Goal: Navigation & Orientation: Find specific page/section

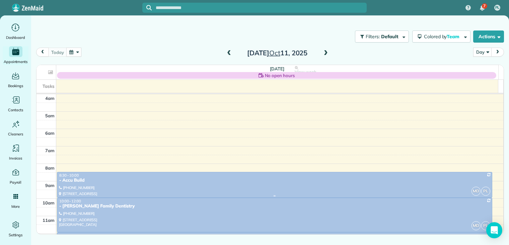
scroll to position [52, 0]
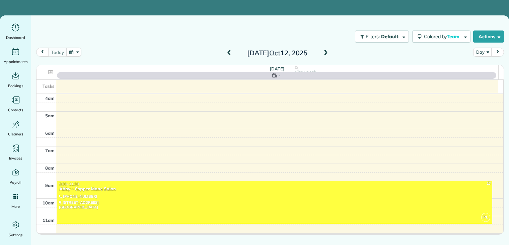
scroll to position [52, 0]
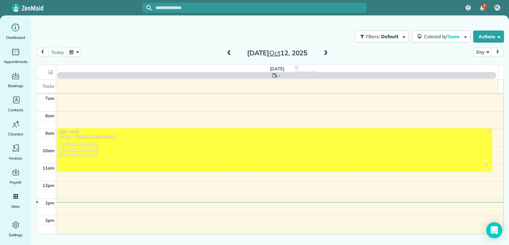
click at [324, 54] on span at bounding box center [325, 53] width 7 height 6
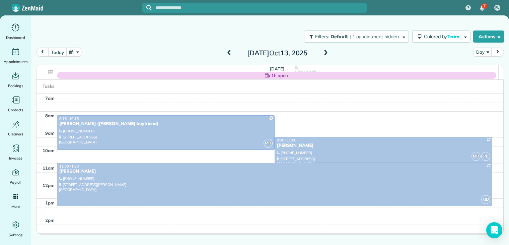
click at [326, 53] on span at bounding box center [325, 53] width 7 height 6
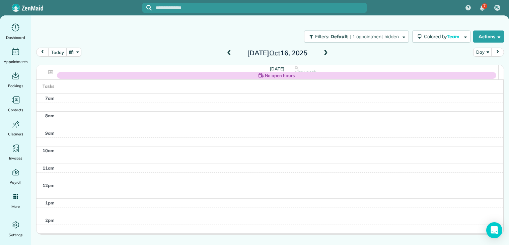
click at [326, 53] on span at bounding box center [325, 53] width 7 height 6
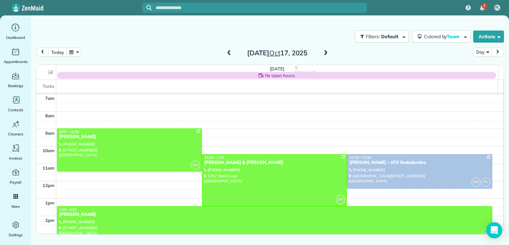
click at [229, 53] on span at bounding box center [228, 53] width 7 height 6
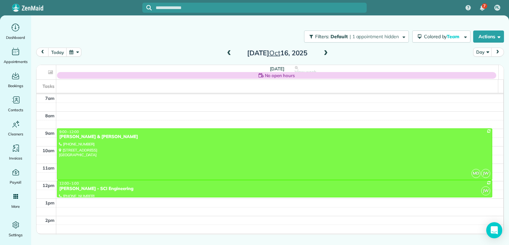
click at [229, 53] on span at bounding box center [228, 53] width 7 height 6
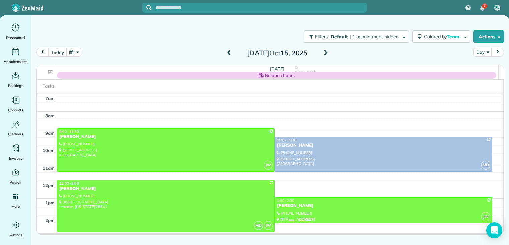
click at [229, 53] on span at bounding box center [228, 53] width 7 height 6
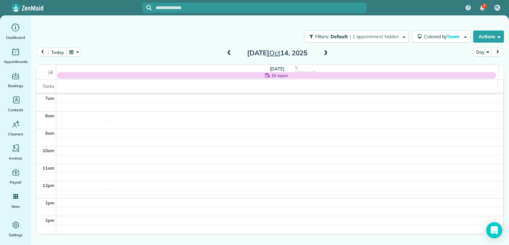
click at [326, 52] on span at bounding box center [325, 53] width 7 height 6
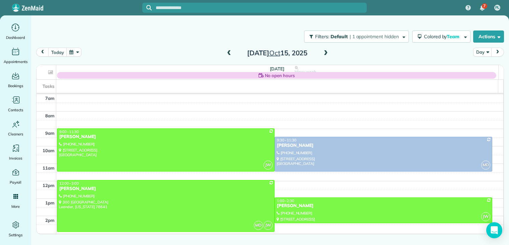
click at [325, 53] on span at bounding box center [325, 53] width 7 height 6
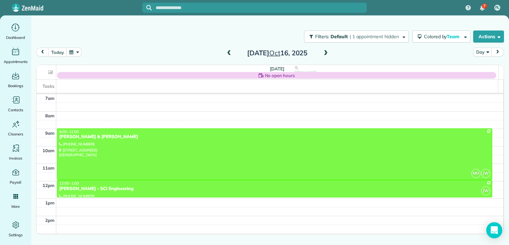
click at [323, 53] on span at bounding box center [325, 53] width 7 height 6
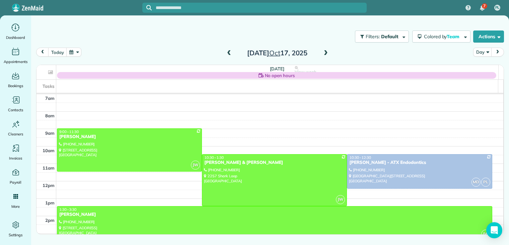
click at [227, 53] on span at bounding box center [228, 53] width 7 height 6
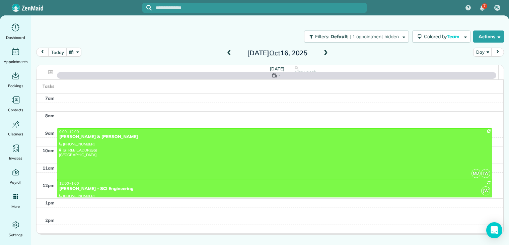
click at [227, 54] on span at bounding box center [228, 53] width 7 height 6
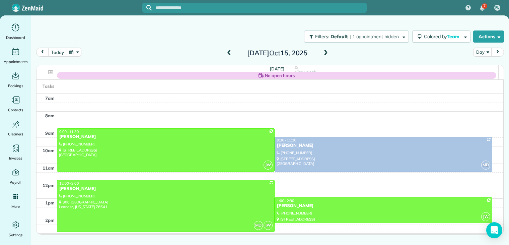
click at [64, 52] on button "today" at bounding box center [57, 52] width 18 height 9
